Goal: Complete application form: Complete application form

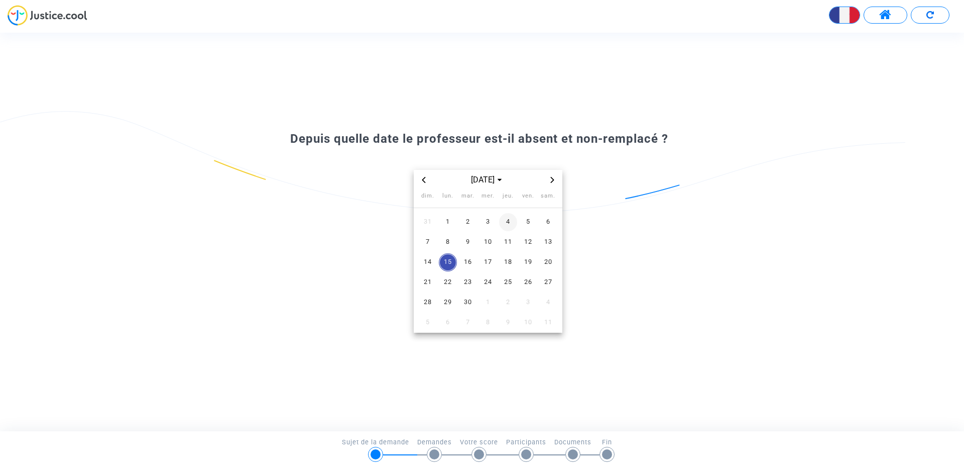
click at [504, 222] on span "4" at bounding box center [508, 222] width 18 height 18
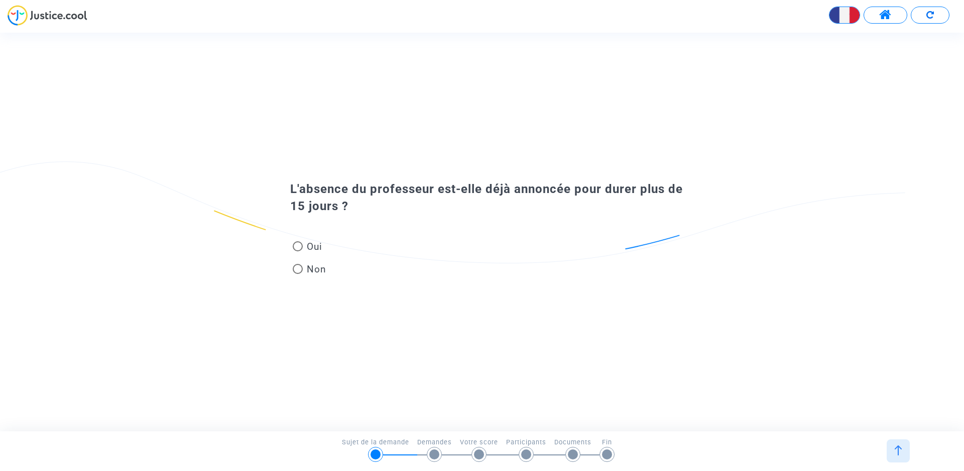
click at [298, 251] on span at bounding box center [298, 246] width 10 height 10
click at [298, 251] on input "Oui" at bounding box center [297, 251] width 1 height 1
radio input "true"
click at [299, 247] on span at bounding box center [298, 246] width 10 height 10
click at [298, 251] on input "Oui" at bounding box center [297, 251] width 1 height 1
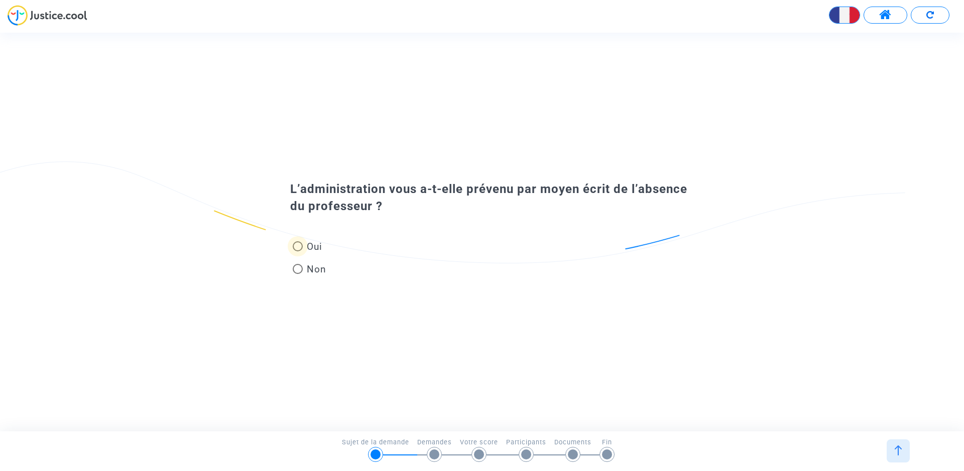
radio input "true"
click at [300, 268] on span at bounding box center [298, 269] width 10 height 10
click at [298, 274] on input "Non" at bounding box center [297, 274] width 1 height 1
radio input "true"
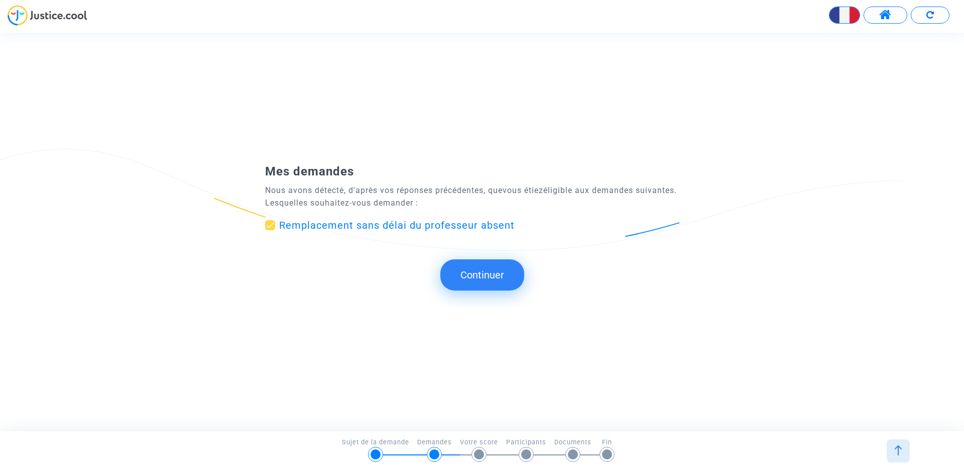
click at [469, 273] on button "Continuer" at bounding box center [482, 274] width 84 height 31
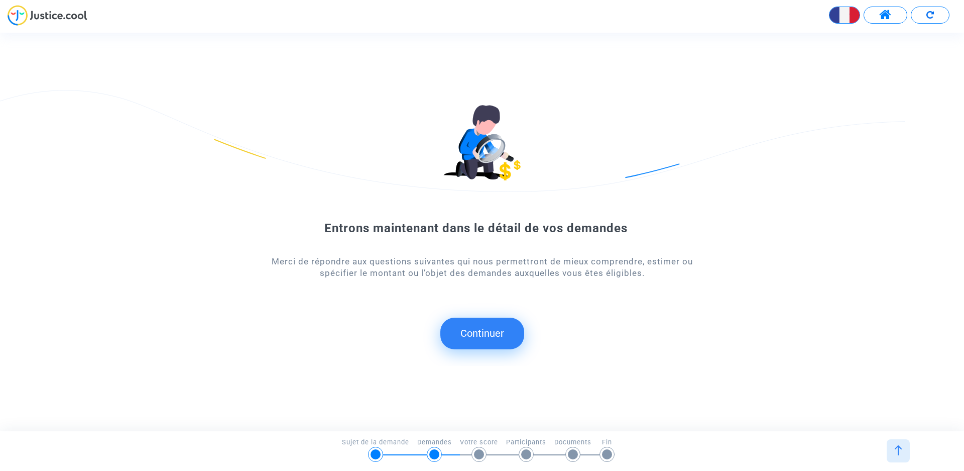
click at [469, 331] on button "Continuer" at bounding box center [482, 332] width 84 height 31
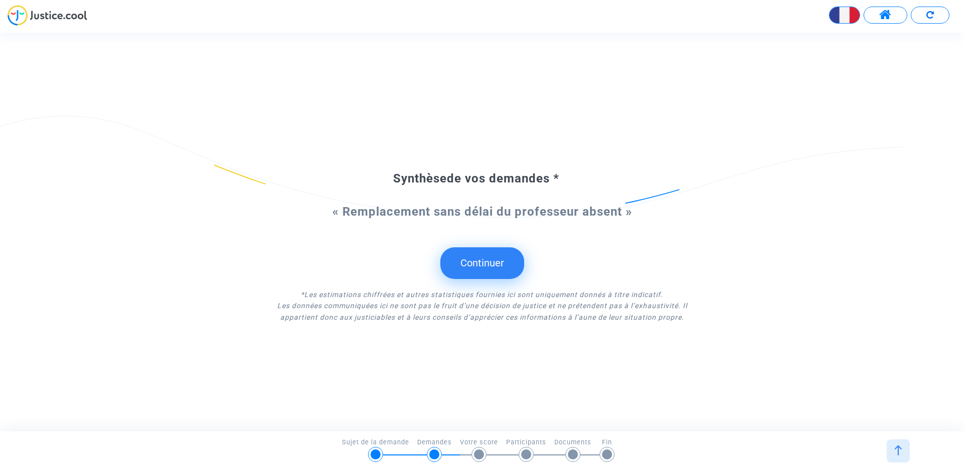
click at [493, 263] on button "Continuer" at bounding box center [482, 262] width 84 height 31
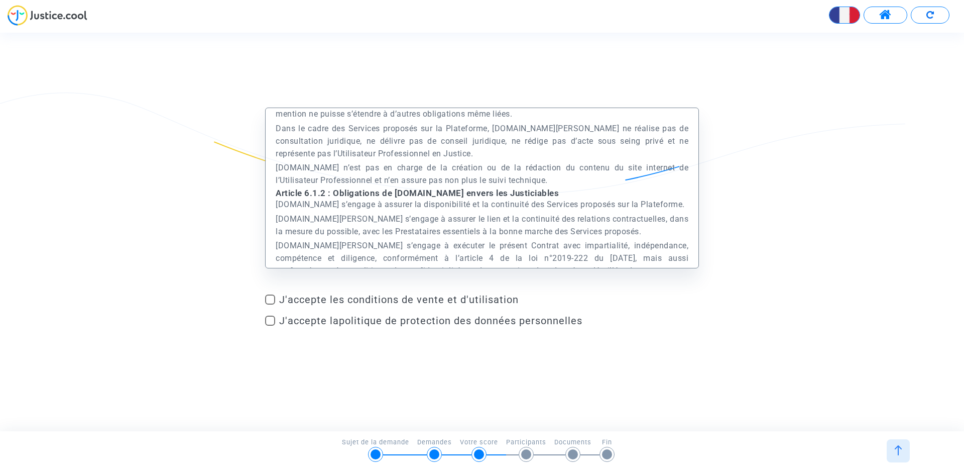
scroll to position [1958, 0]
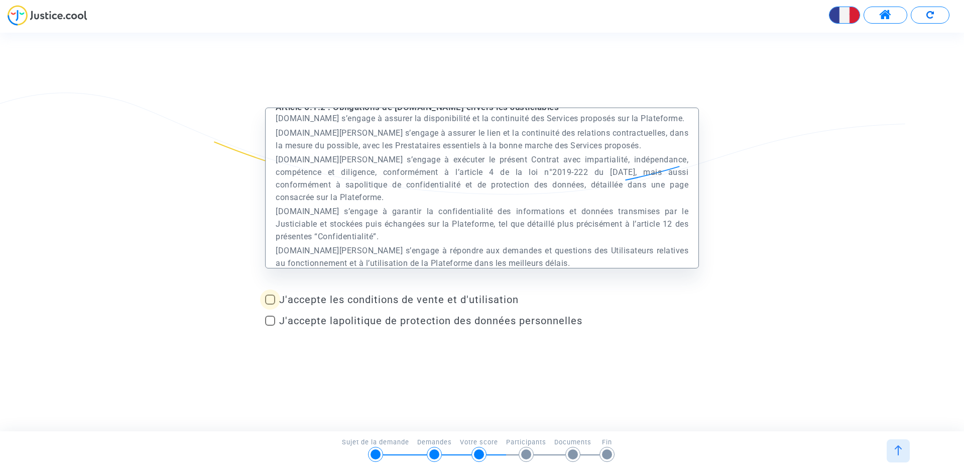
click at [272, 303] on span at bounding box center [270, 299] width 10 height 10
click at [270, 304] on input "J'accepte les conditions de vente et d'utilisation" at bounding box center [270, 304] width 1 height 1
checkbox input "true"
click at [269, 318] on span at bounding box center [270, 320] width 10 height 10
click at [270, 325] on input "J'accepte la politique de protection des données personnelles" at bounding box center [270, 325] width 1 height 1
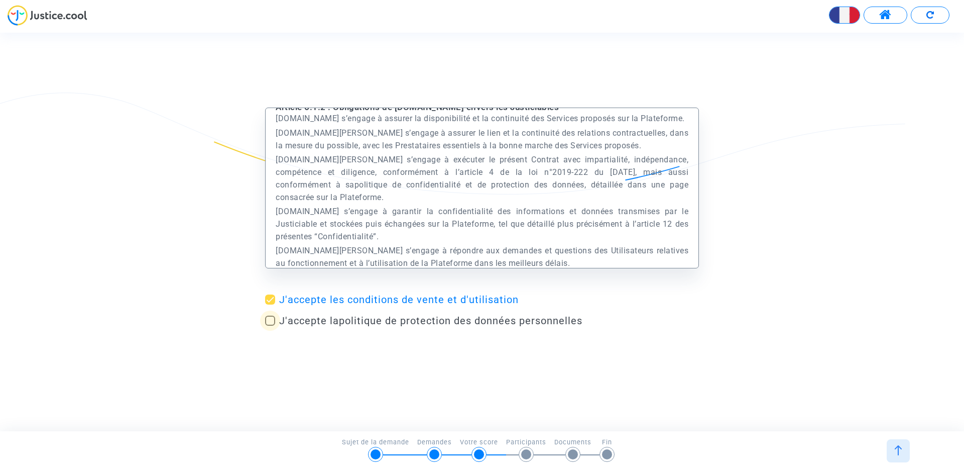
checkbox input "true"
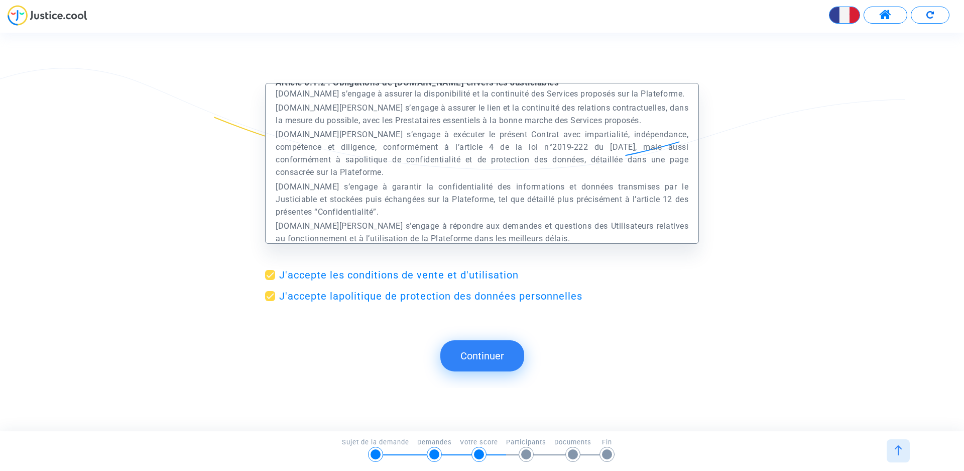
click at [506, 352] on button "Continuer" at bounding box center [482, 355] width 84 height 31
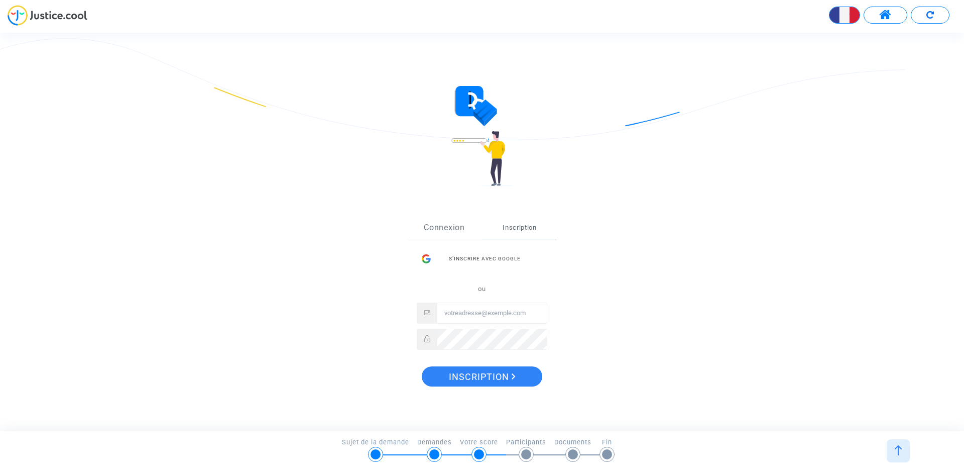
click at [448, 224] on link "Connexion" at bounding box center [444, 227] width 75 height 22
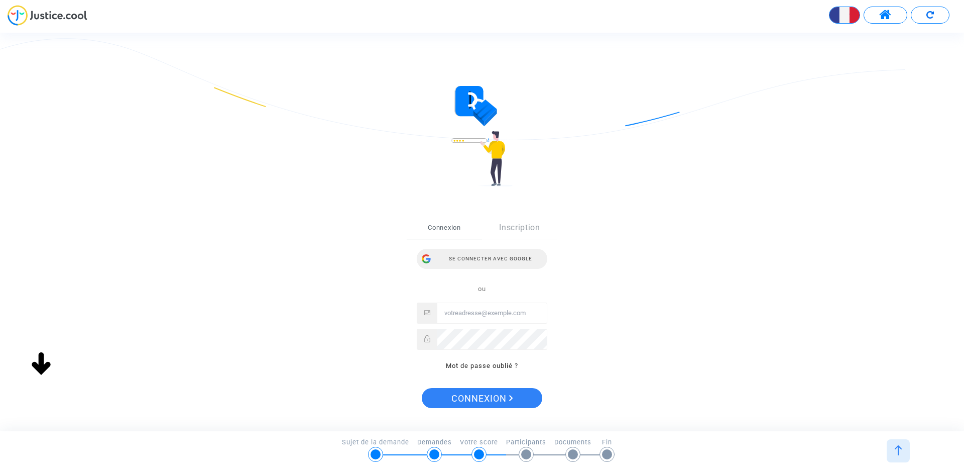
click at [473, 258] on div "Se connecter avec Google" at bounding box center [482, 259] width 131 height 20
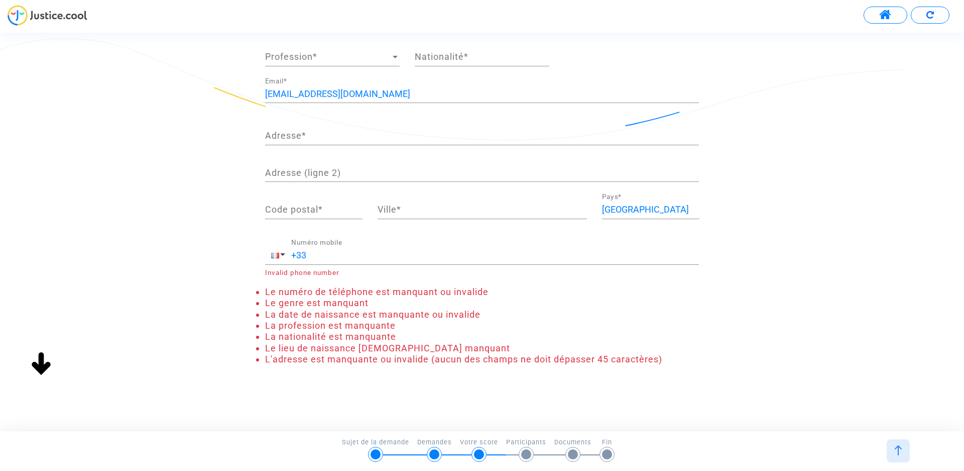
scroll to position [6, 0]
